Goal: Information Seeking & Learning: Learn about a topic

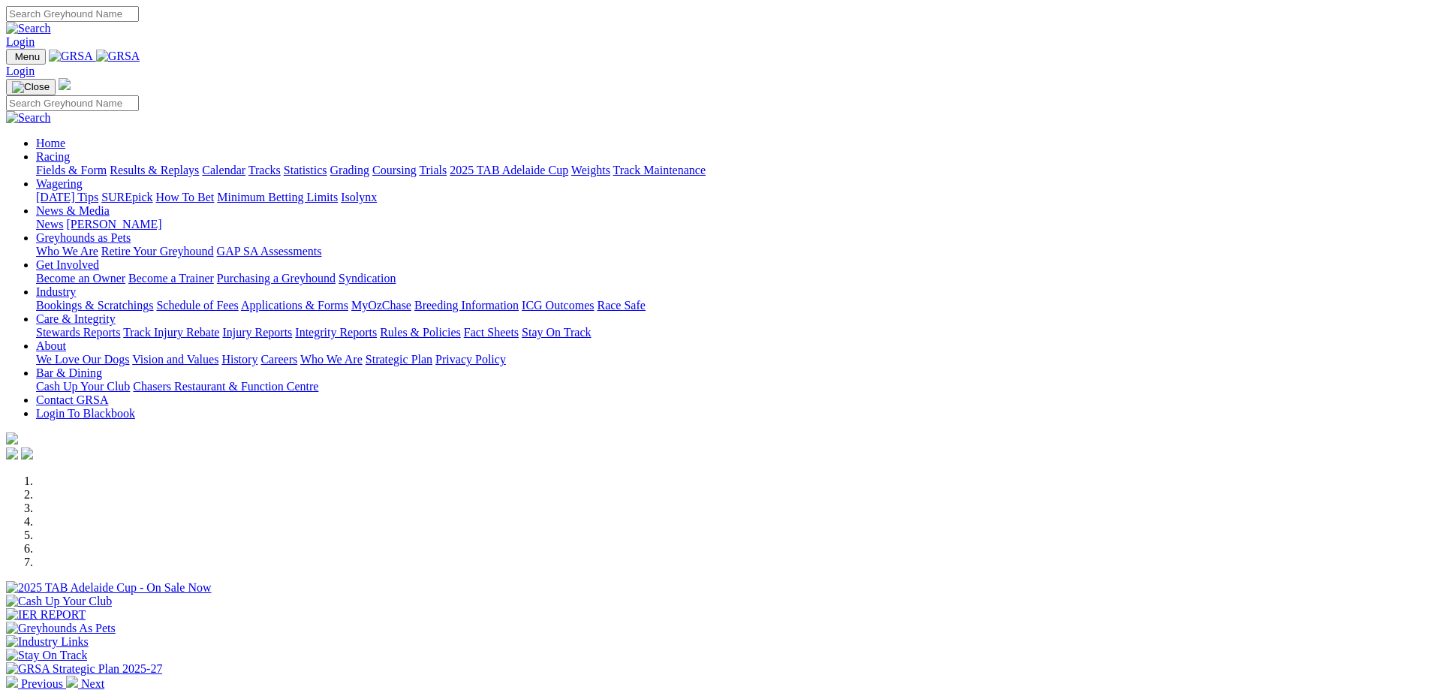
scroll to position [300, 0]
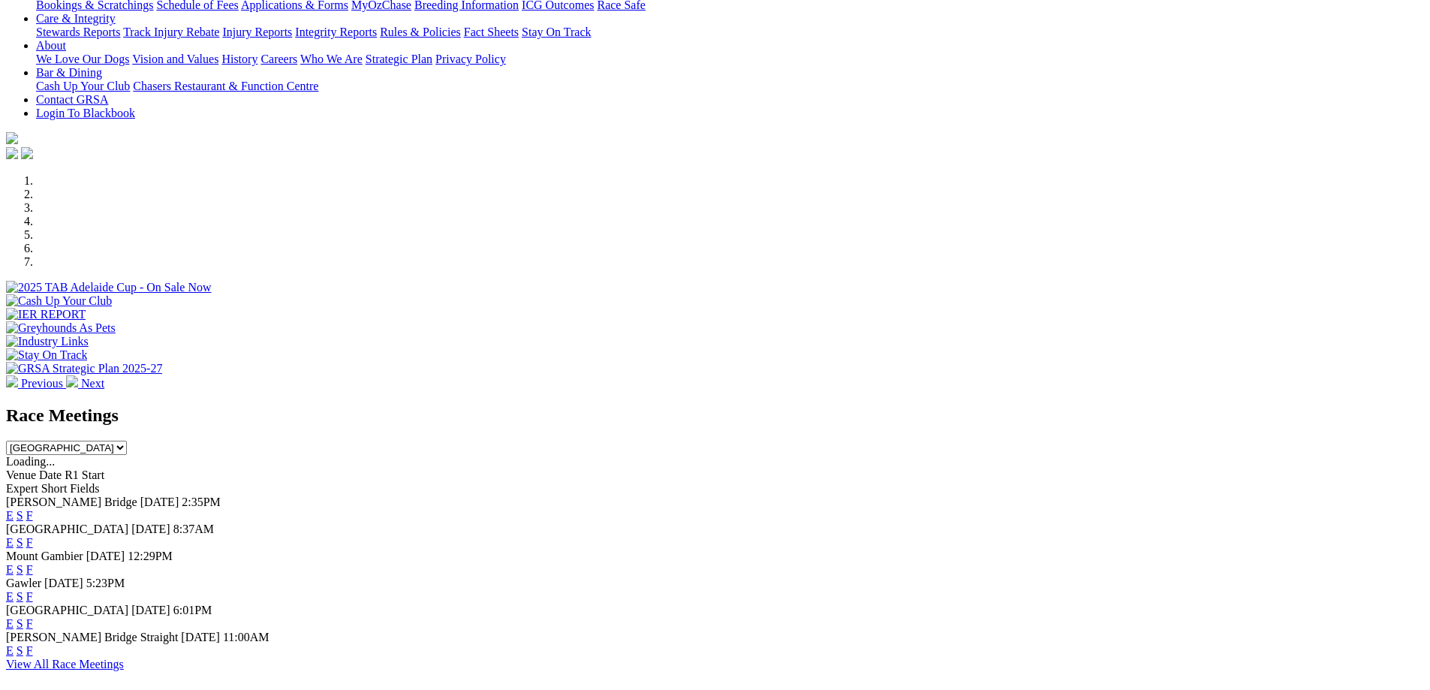
click at [33, 509] on link "F" at bounding box center [29, 515] width 7 height 13
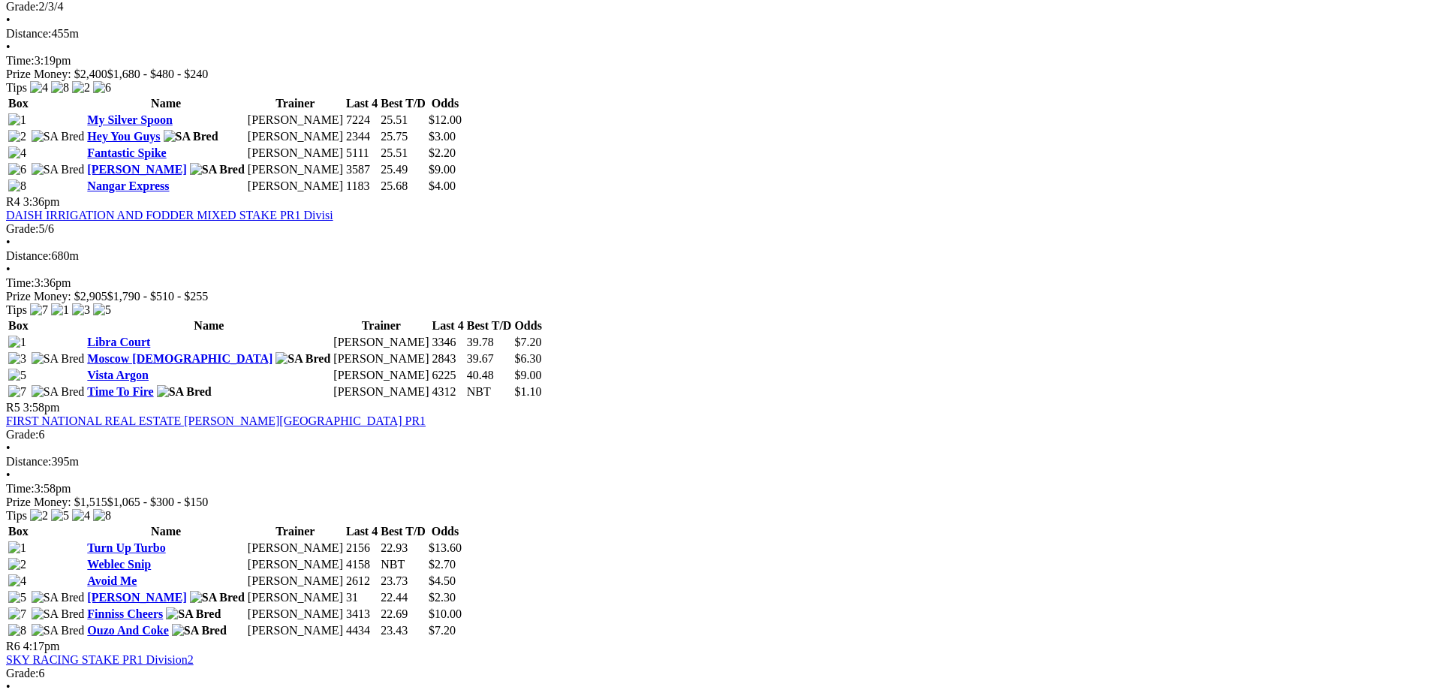
scroll to position [1201, 0]
